Goal: Task Accomplishment & Management: Manage account settings

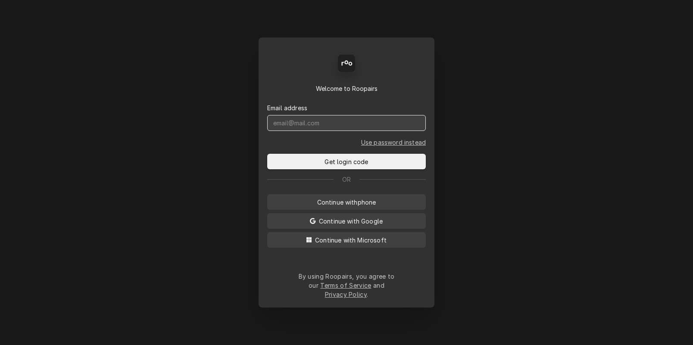
click at [298, 131] on input "Dynamic Content Wrapper" at bounding box center [346, 123] width 159 height 16
type input "[DOMAIN_NAME][EMAIL_ADDRESS][DOMAIN_NAME]"
click at [267, 154] on button "Get login code" at bounding box center [346, 162] width 159 height 16
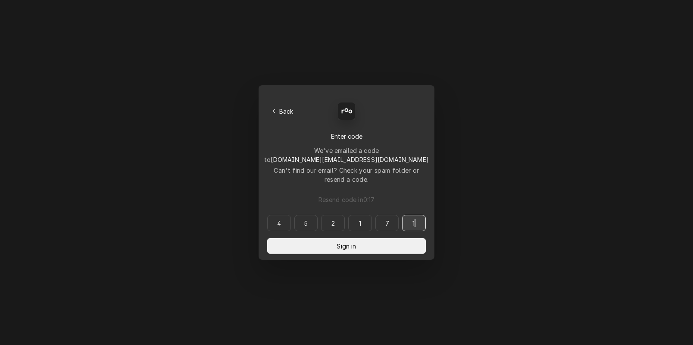
type input "452171"
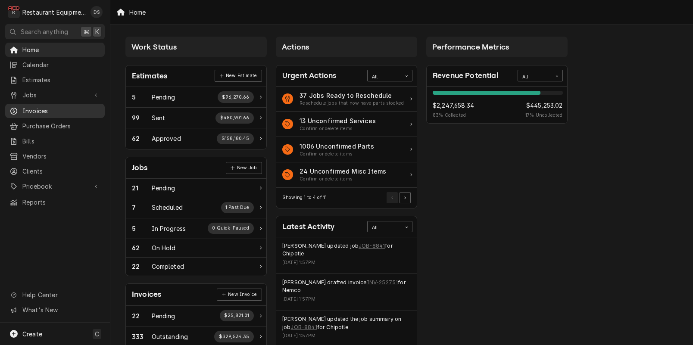
click at [34, 108] on span "Invoices" at bounding box center [61, 110] width 78 height 9
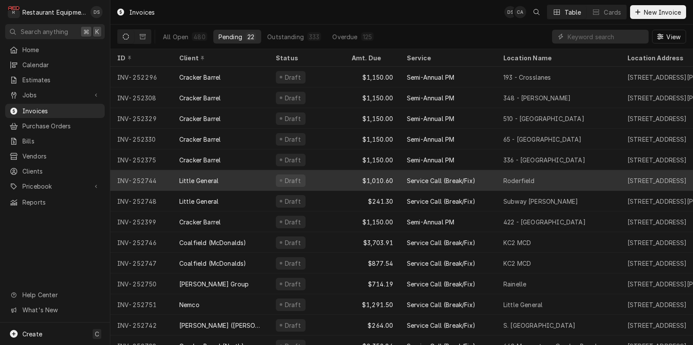
click at [525, 179] on div "Roderfield" at bounding box center [518, 180] width 31 height 9
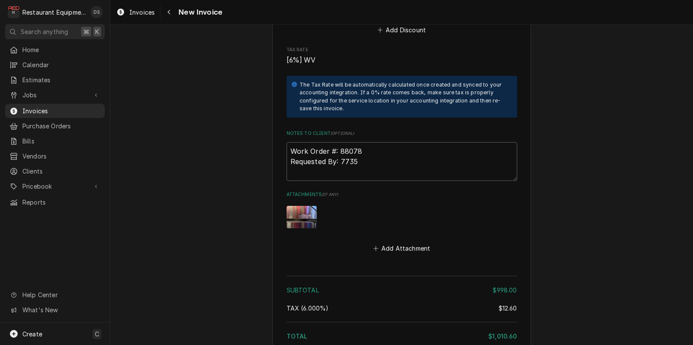
scroll to position [1757, 0]
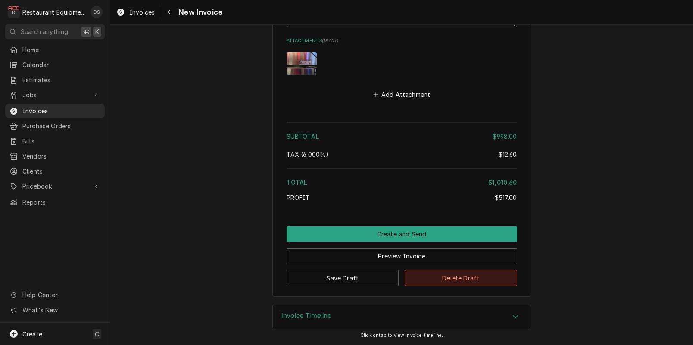
click at [445, 280] on button "Delete Draft" at bounding box center [461, 278] width 112 height 16
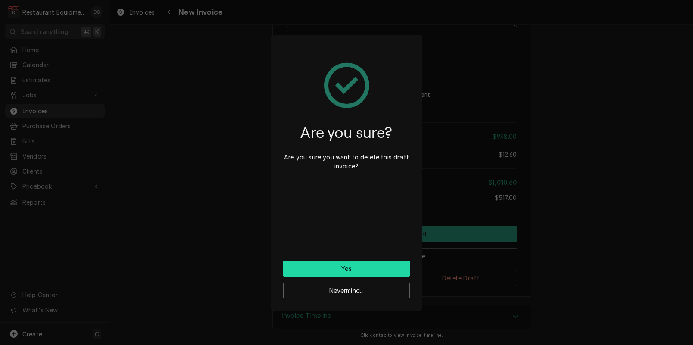
click at [365, 267] on button "Yes" at bounding box center [346, 269] width 127 height 16
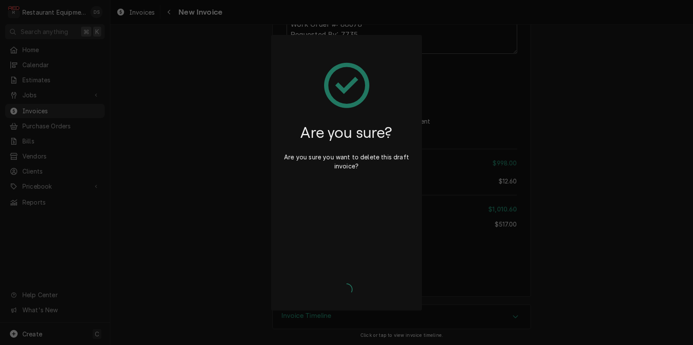
scroll to position [1730, 0]
type textarea "x"
